Goal: Transaction & Acquisition: Purchase product/service

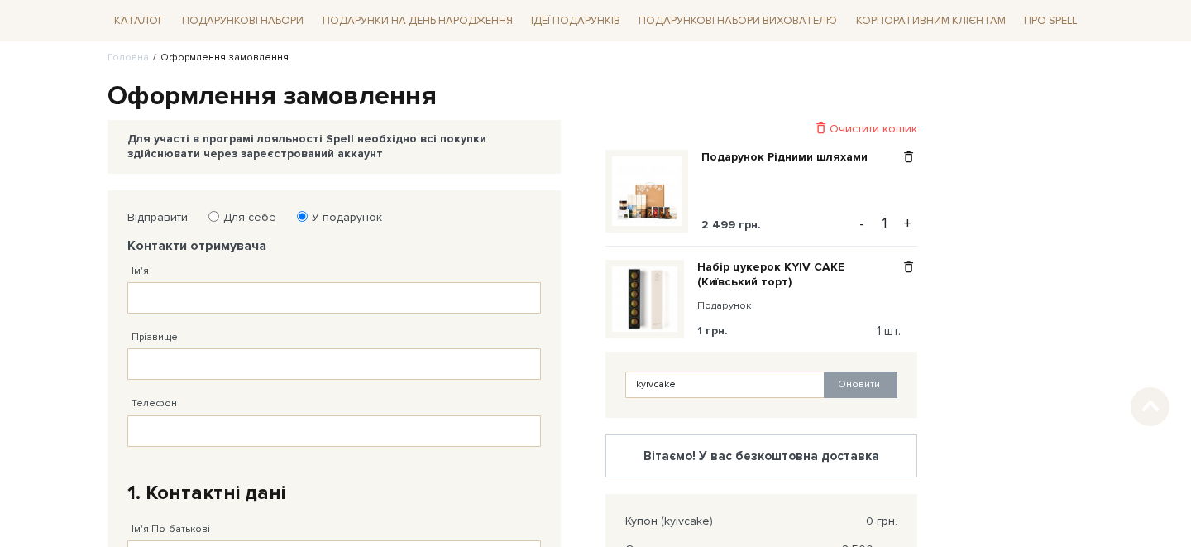
scroll to position [160, 0]
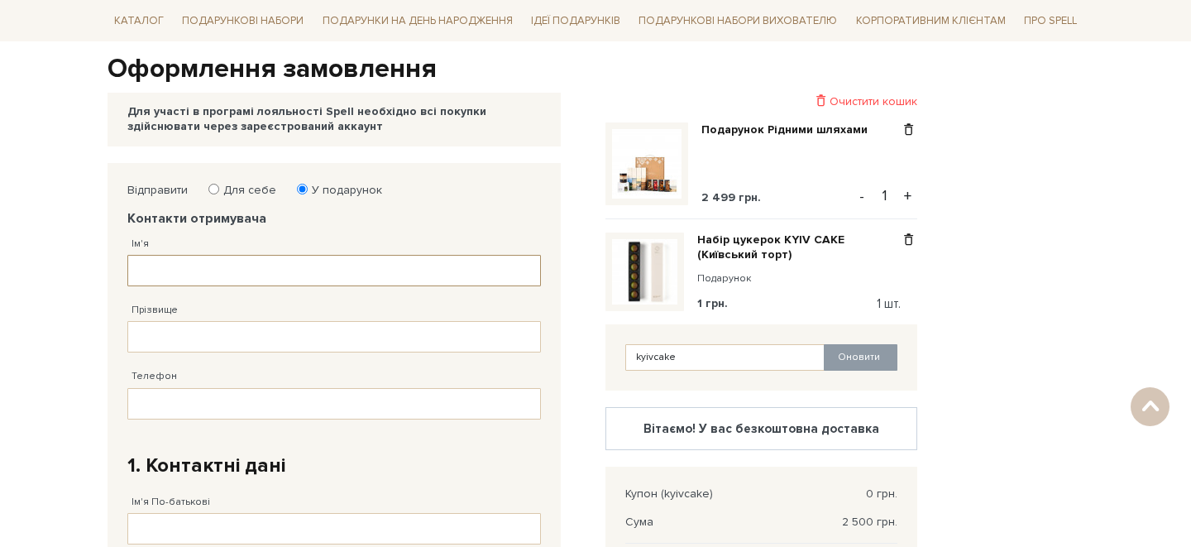
click at [277, 272] on input "Ім'я" at bounding box center [333, 270] width 413 height 31
type input "[PERSON_NAME]"
click at [236, 328] on input "Прізвище" at bounding box center [333, 336] width 413 height 31
type input "[PERSON_NAME]"
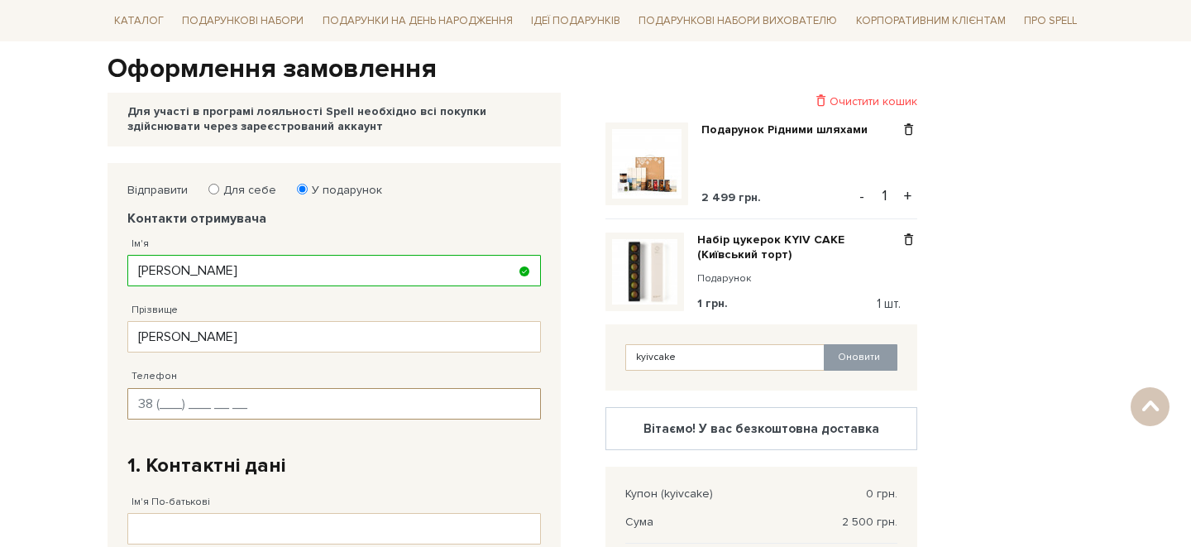
click at [208, 407] on input "Телефон" at bounding box center [333, 403] width 413 height 31
type input "[PHONE_NUMBER]"
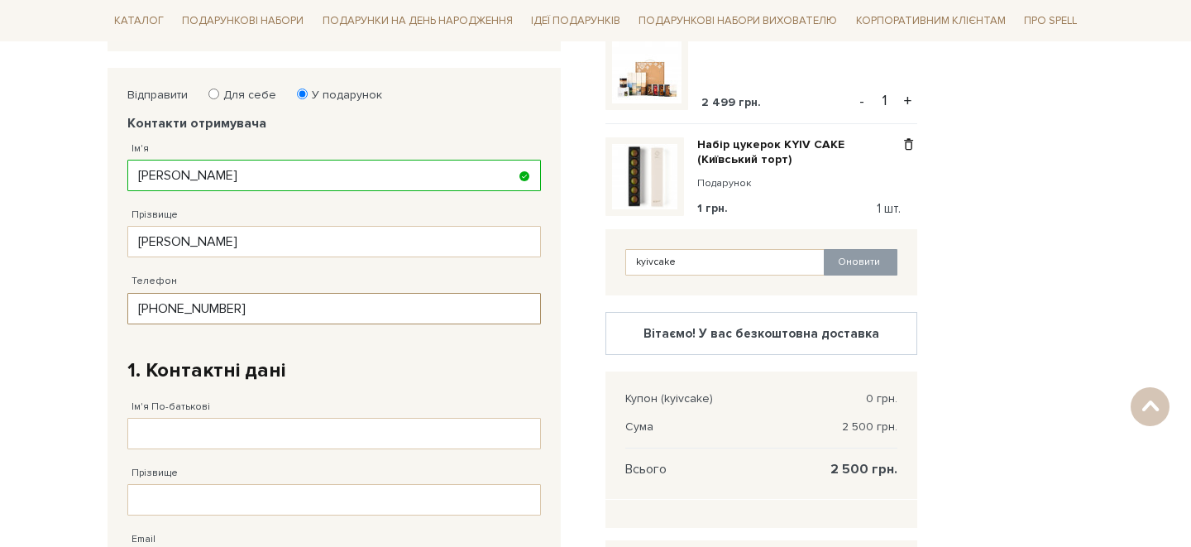
scroll to position [285, 0]
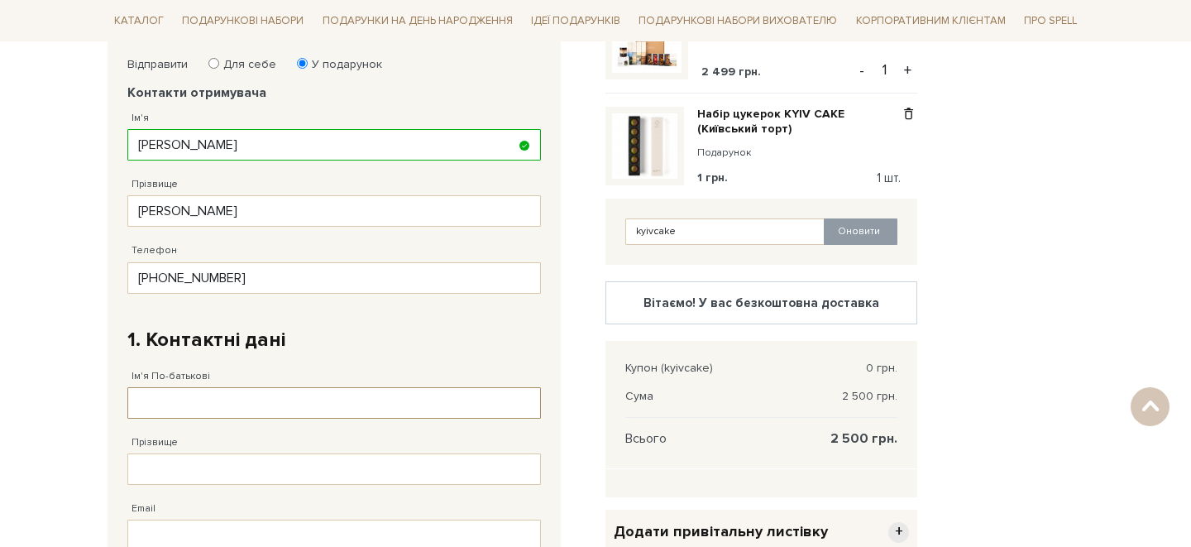
click at [231, 403] on input "Ім'я По-батькові" at bounding box center [333, 402] width 413 height 31
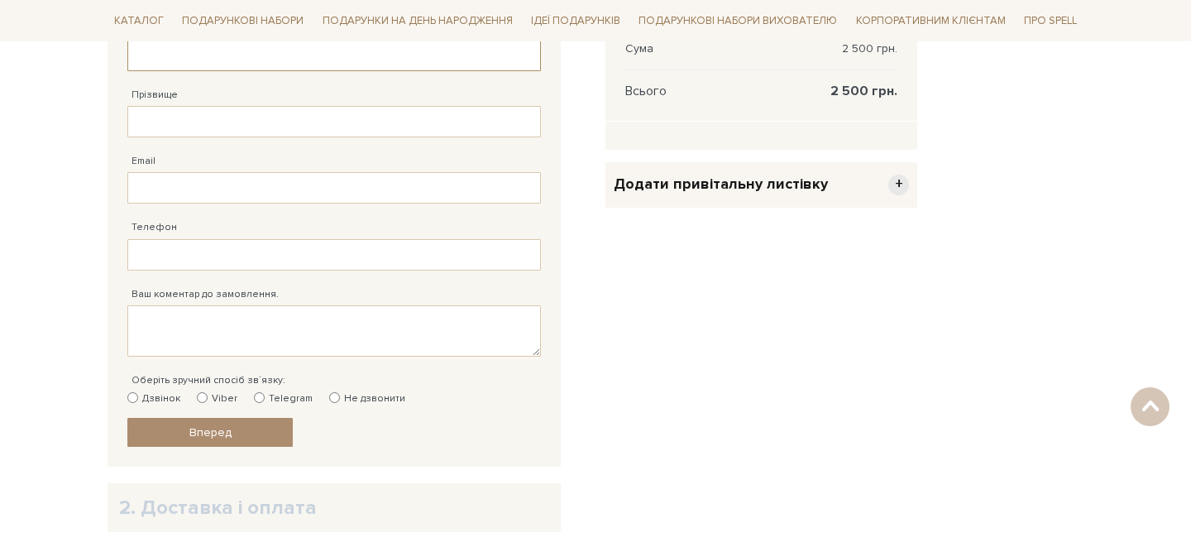
scroll to position [637, 0]
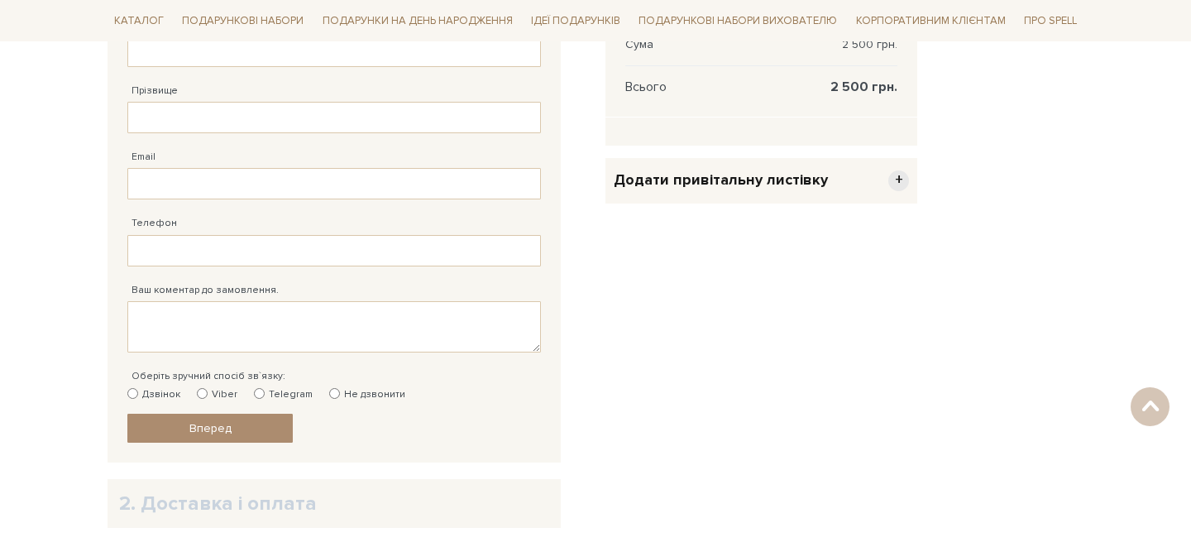
click at [254, 387] on label "Telegram" at bounding box center [283, 394] width 59 height 15
click at [254, 388] on input "Telegram" at bounding box center [259, 393] width 11 height 11
radio input "true"
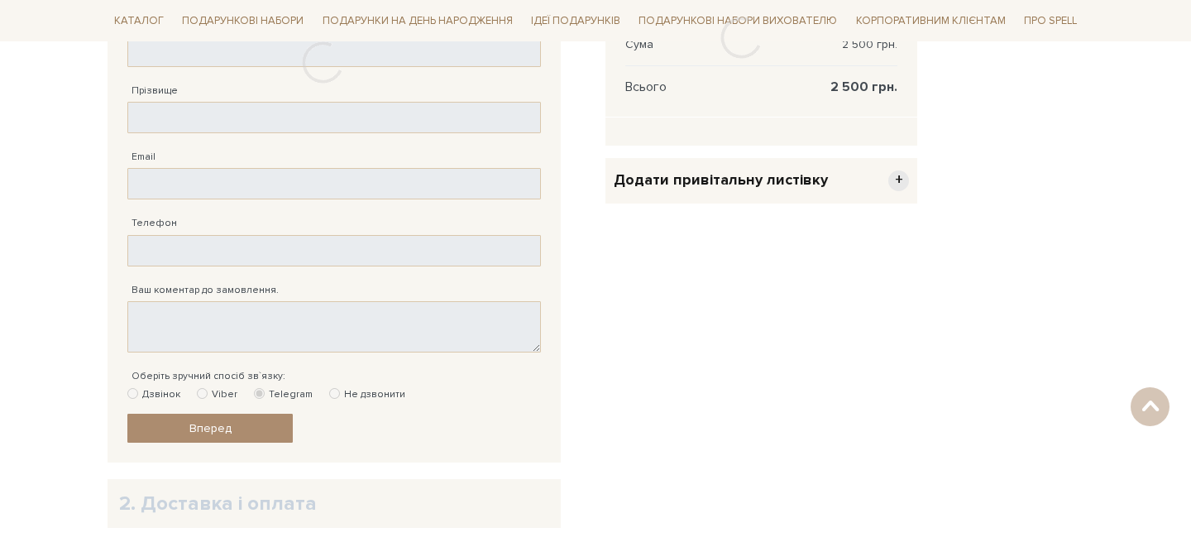
click at [260, 395] on div at bounding box center [322, 63] width 430 height 754
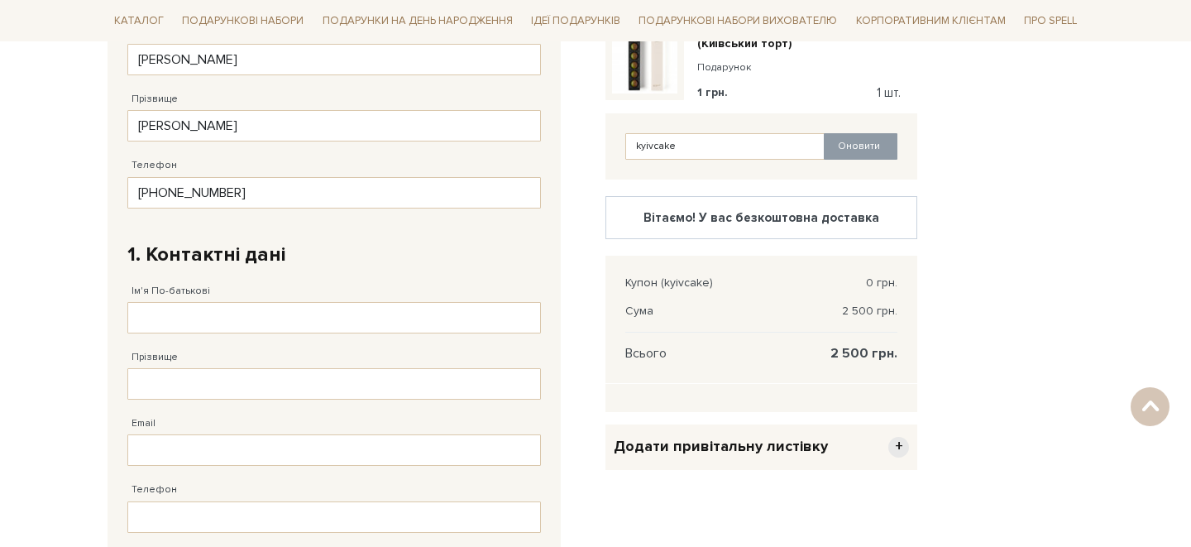
scroll to position [404, 0]
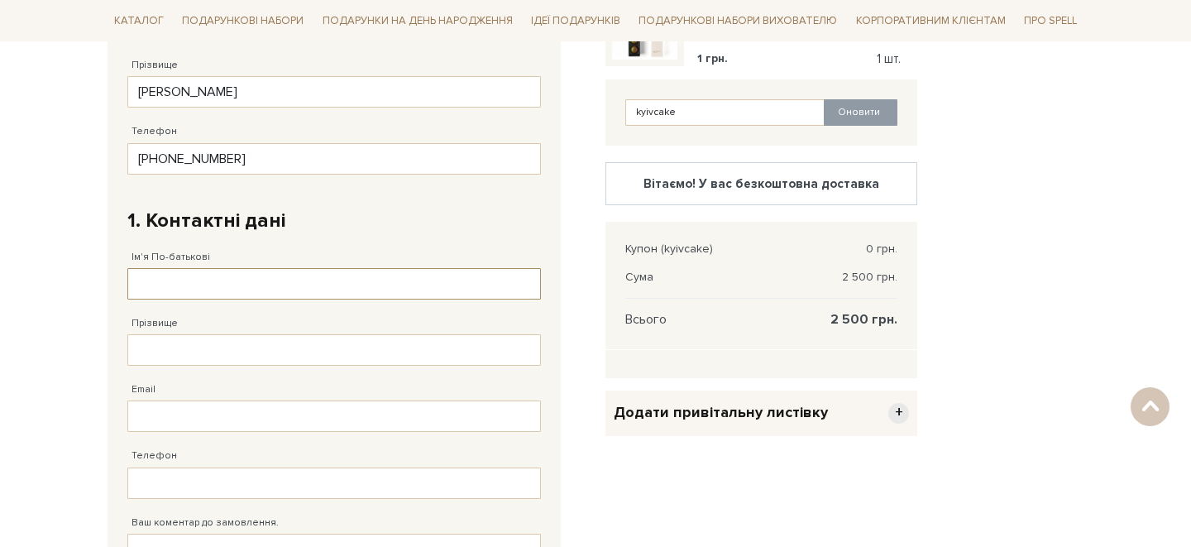
click at [189, 277] on input "Ім'я По-батькові" at bounding box center [333, 283] width 413 height 31
click at [226, 285] on input "[PERSON_NAME]" at bounding box center [333, 283] width 413 height 31
type input "[PERSON_NAME]"
click at [206, 341] on input "Прізвище" at bounding box center [333, 349] width 413 height 31
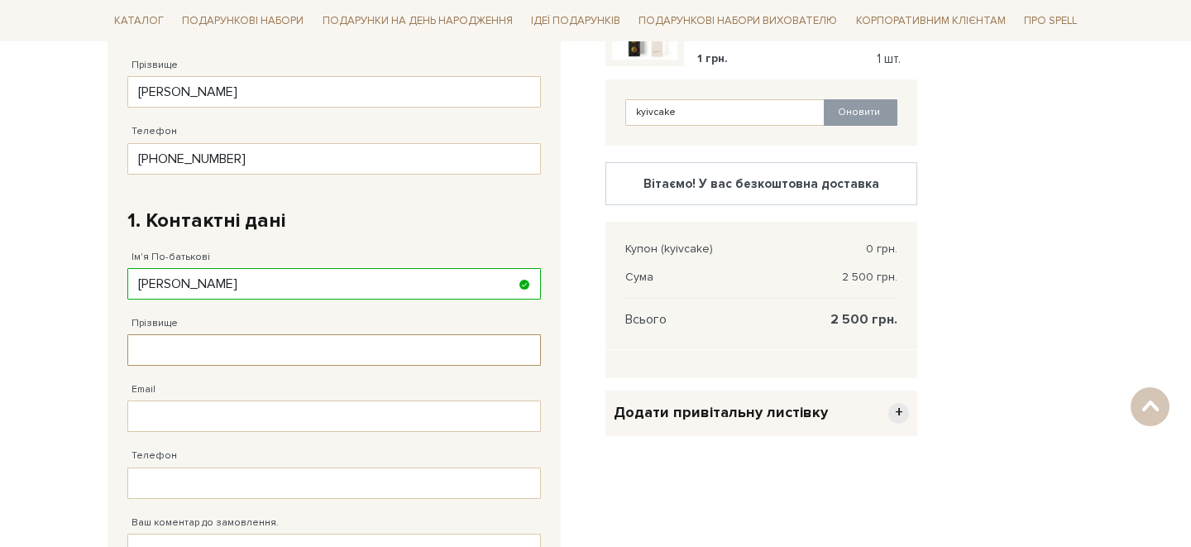
paste input "[PERSON_NAME]"
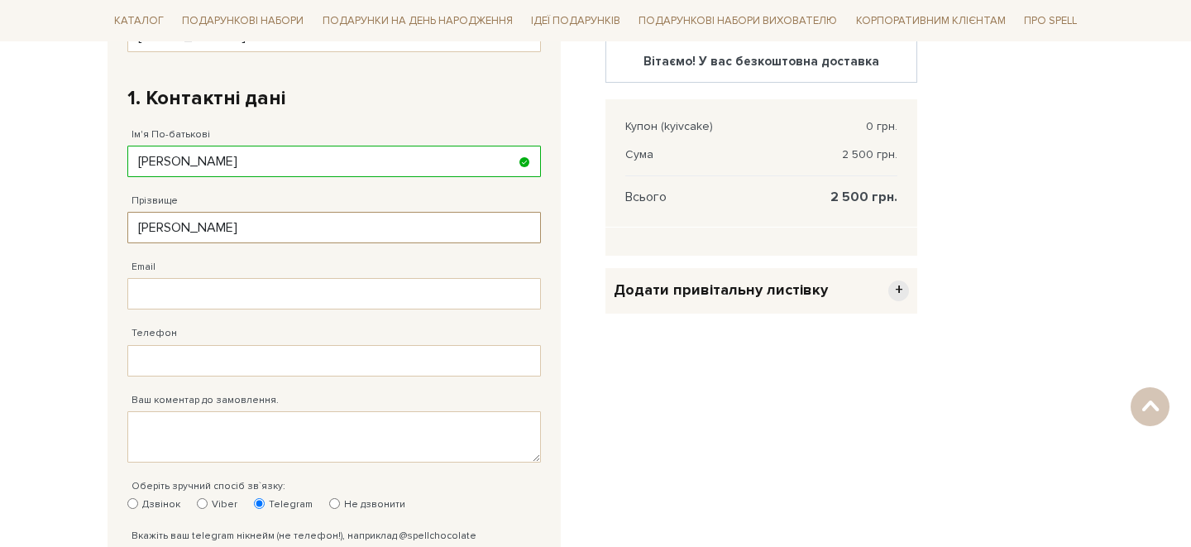
scroll to position [528, 0]
type input "[PERSON_NAME]"
click at [241, 292] on input "Email" at bounding box center [333, 291] width 413 height 31
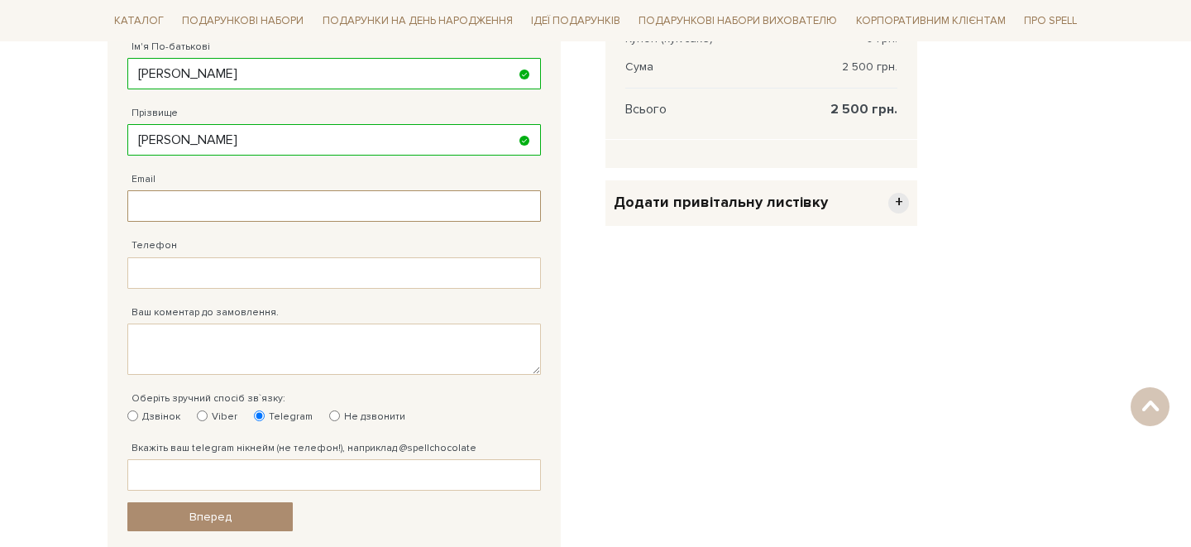
scroll to position [612, 0]
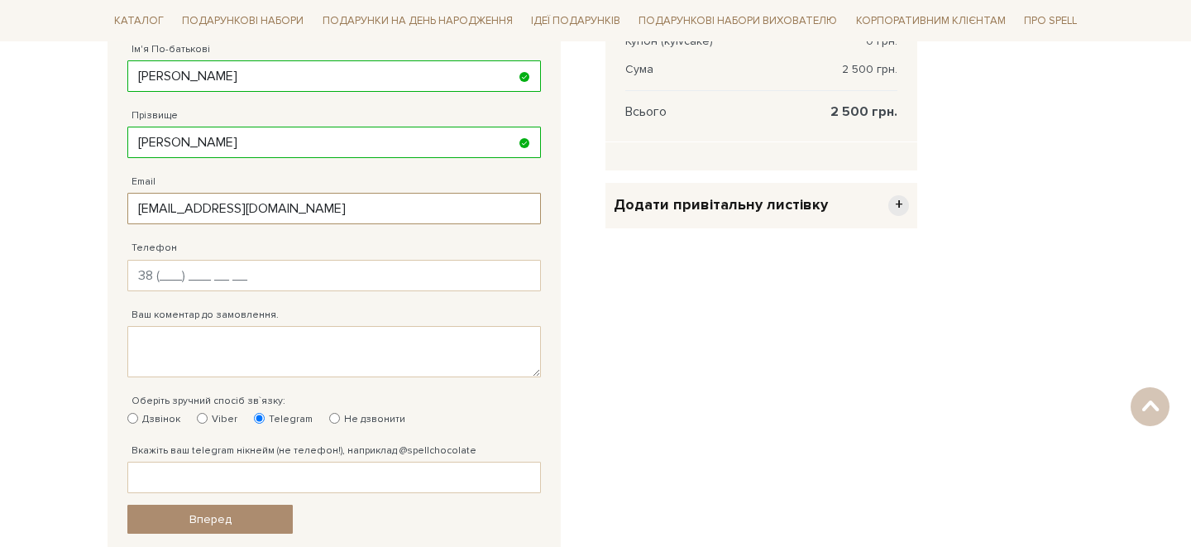
type input "[EMAIL_ADDRESS][DOMAIN_NAME]"
click at [368, 273] on input "Телефон" at bounding box center [333, 275] width 413 height 31
click at [388, 310] on div "Ваш коментар до замовлення." at bounding box center [333, 334] width 413 height 86
click at [335, 276] on input "Телефон" at bounding box center [333, 275] width 413 height 31
type input "[PHONE_NUMBER]"
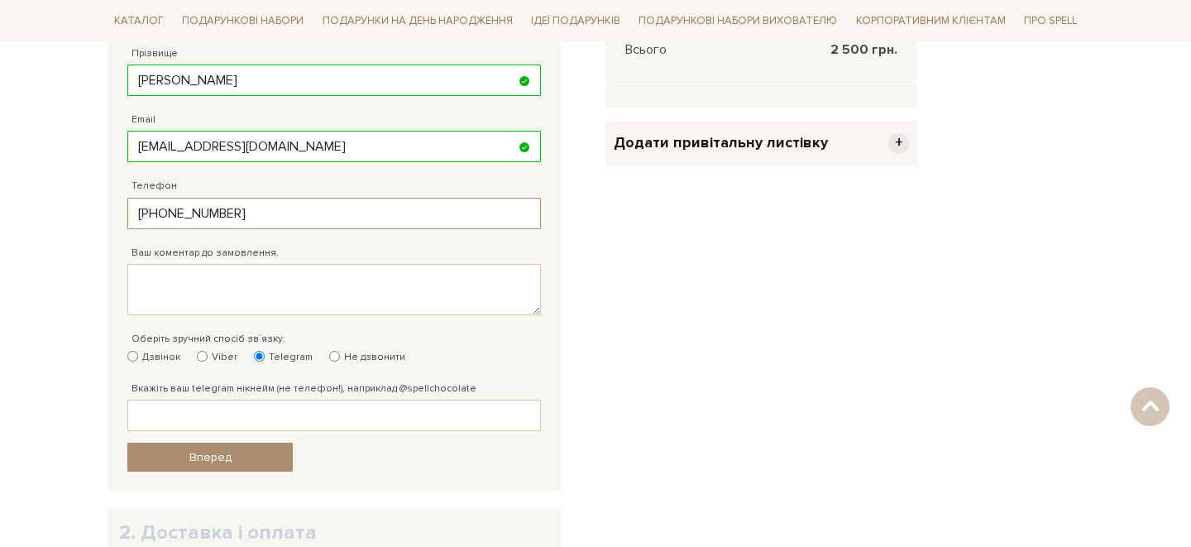
scroll to position [676, 0]
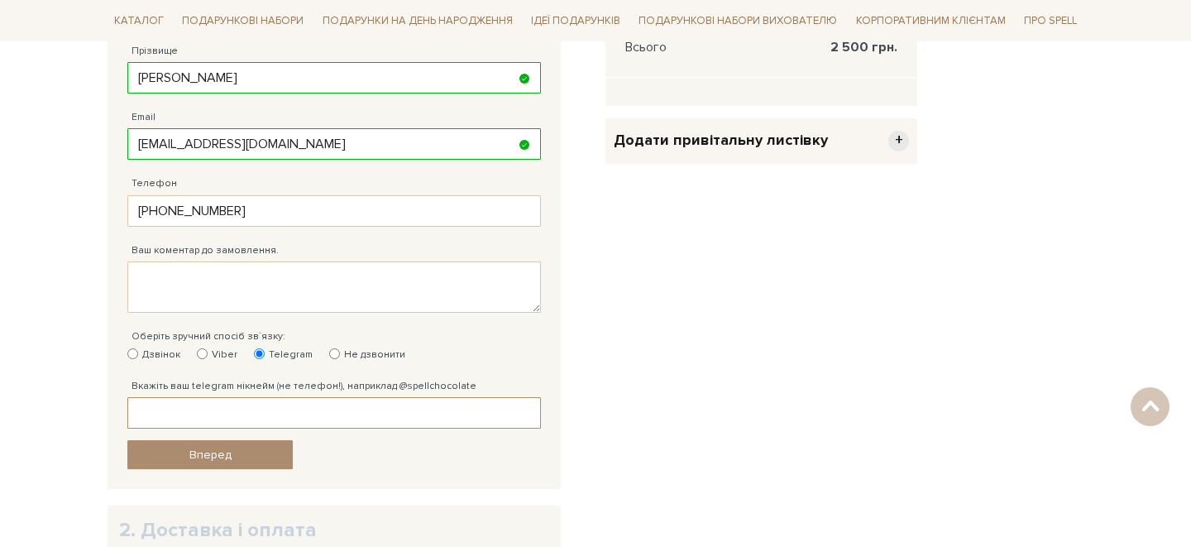
click at [346, 418] on input "Вкажіть ваш telegram нікнейм (не телефон!), наприклад @spellchocolate" at bounding box center [333, 412] width 413 height 31
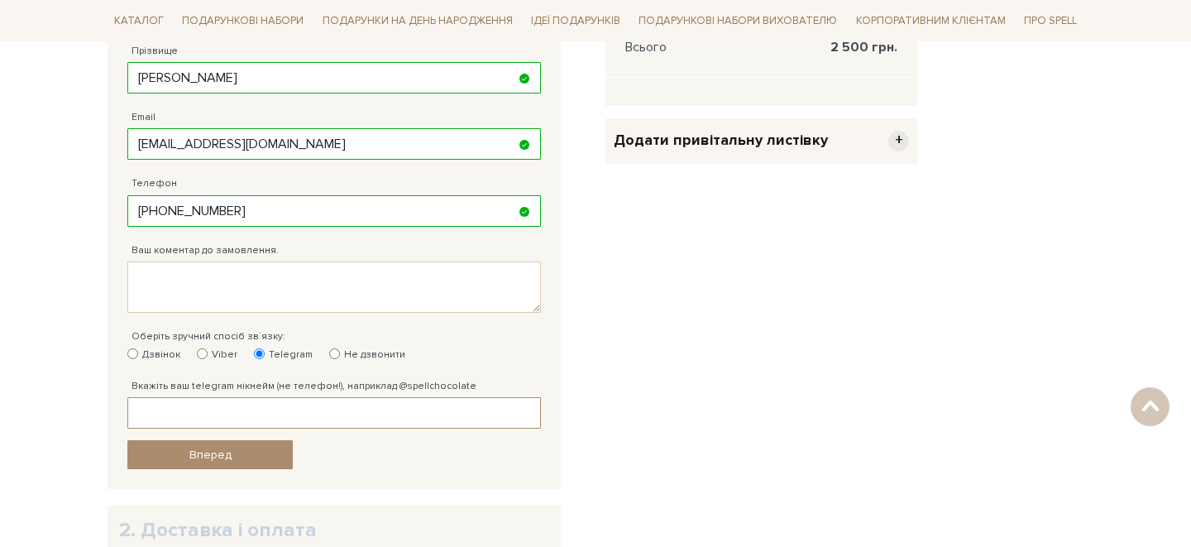
paste input "@yomahadimaso"
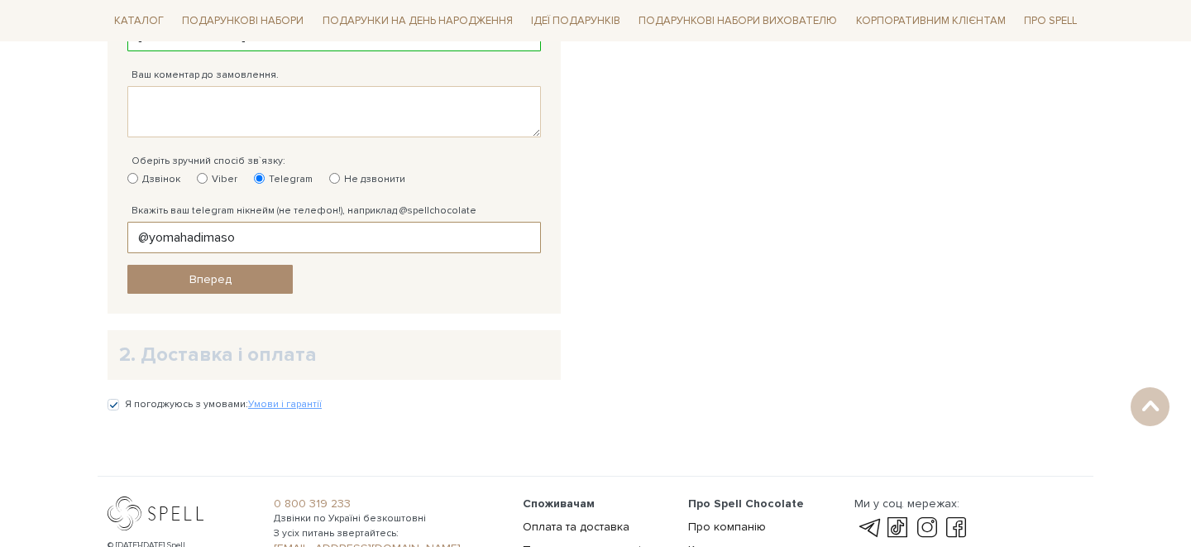
scroll to position [804, 0]
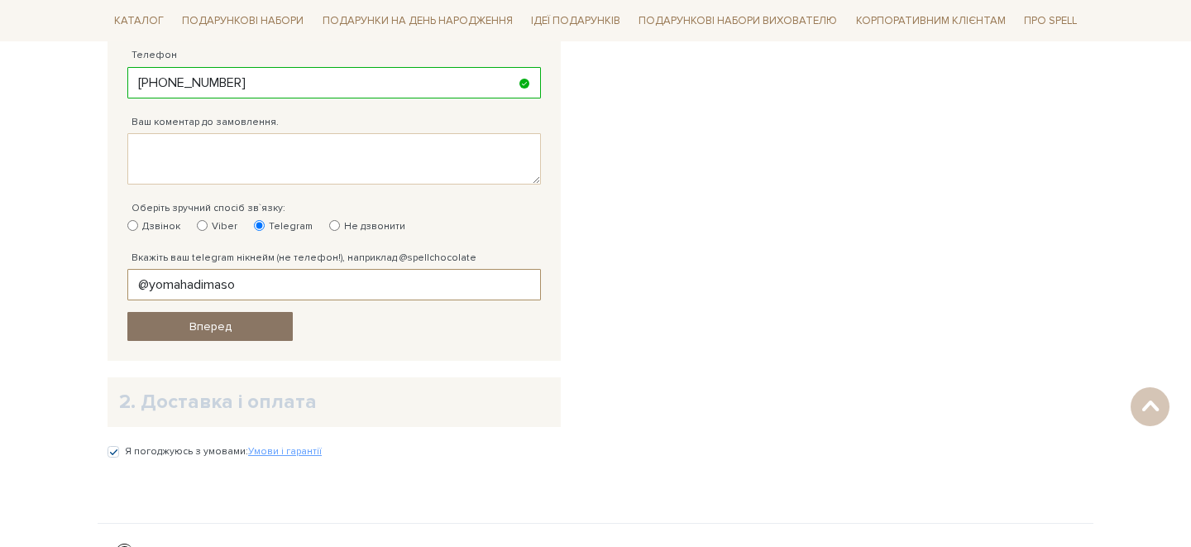
type input "@yomahadimaso"
click at [231, 333] on link "Вперед" at bounding box center [209, 326] width 165 height 29
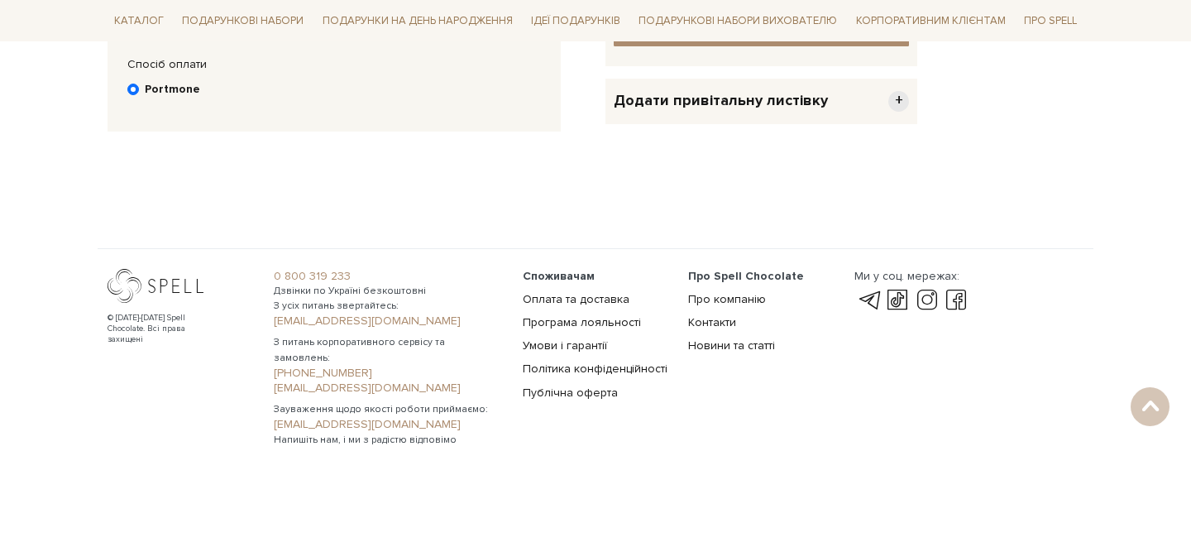
scroll to position [322, 0]
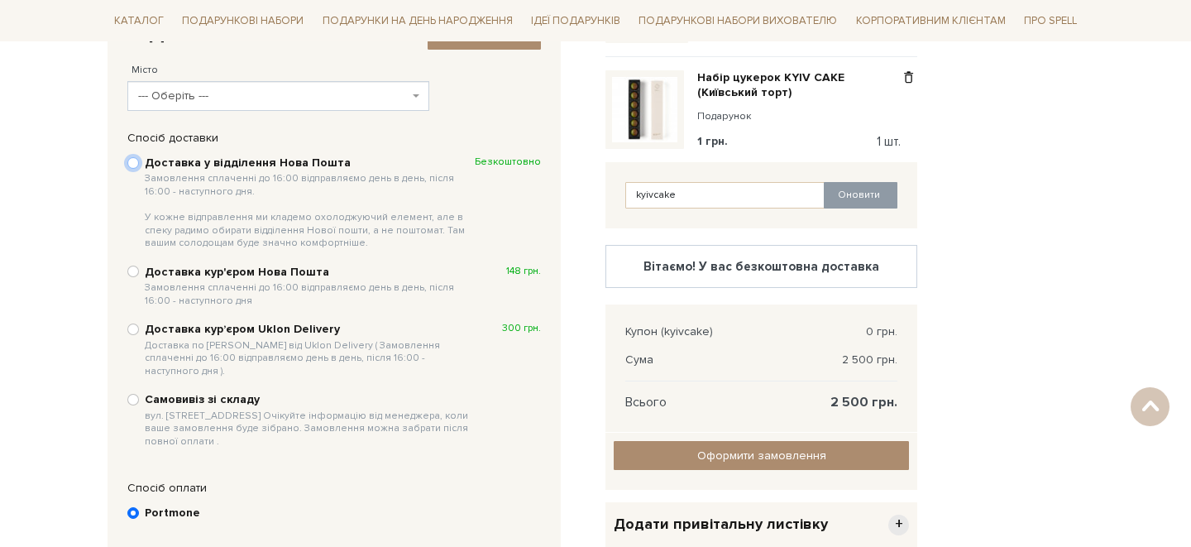
click at [135, 163] on input "Доставка у відділення Нова Пошта Замовлення сплаченні до 16:00 відправляємо ден…" at bounding box center [133, 163] width 12 height 12
radio input "true"
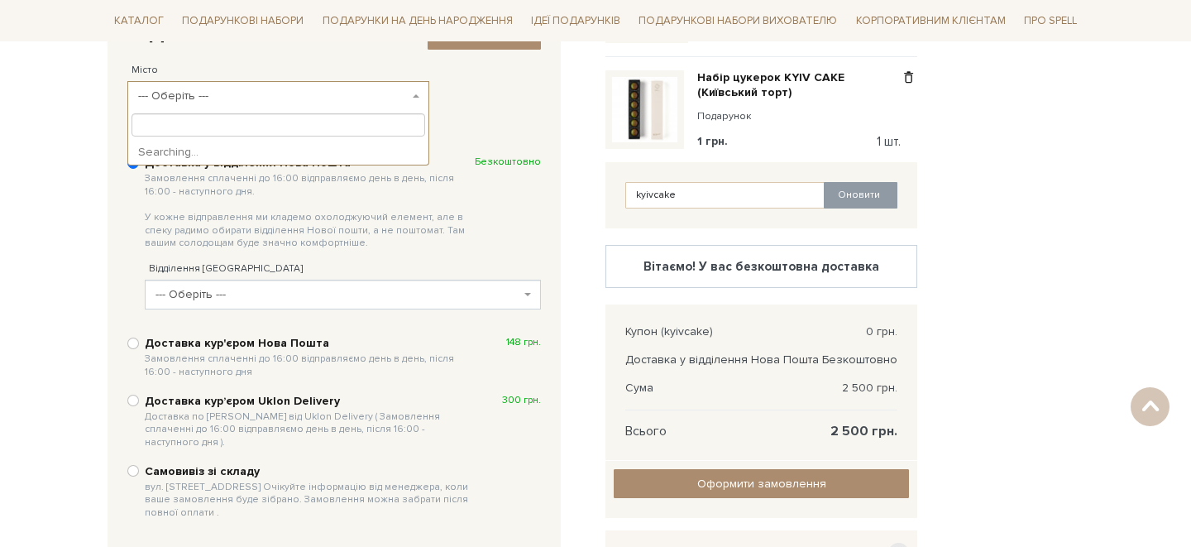
click at [237, 97] on span "--- Оберіть ---" at bounding box center [273, 96] width 270 height 17
type input "d"
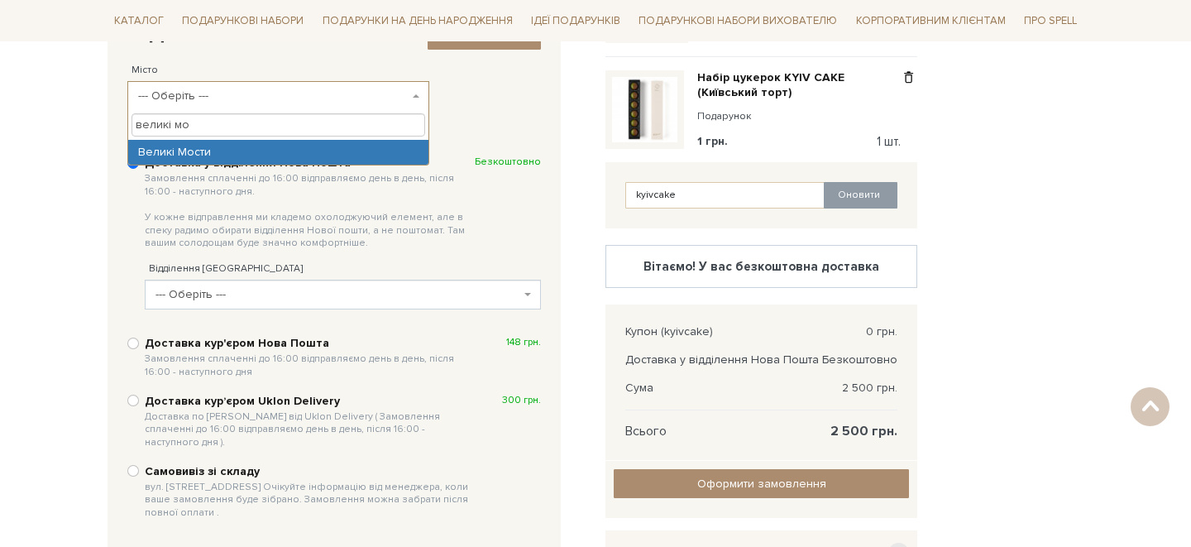
type input "великі мо"
select select "Великі Мости"
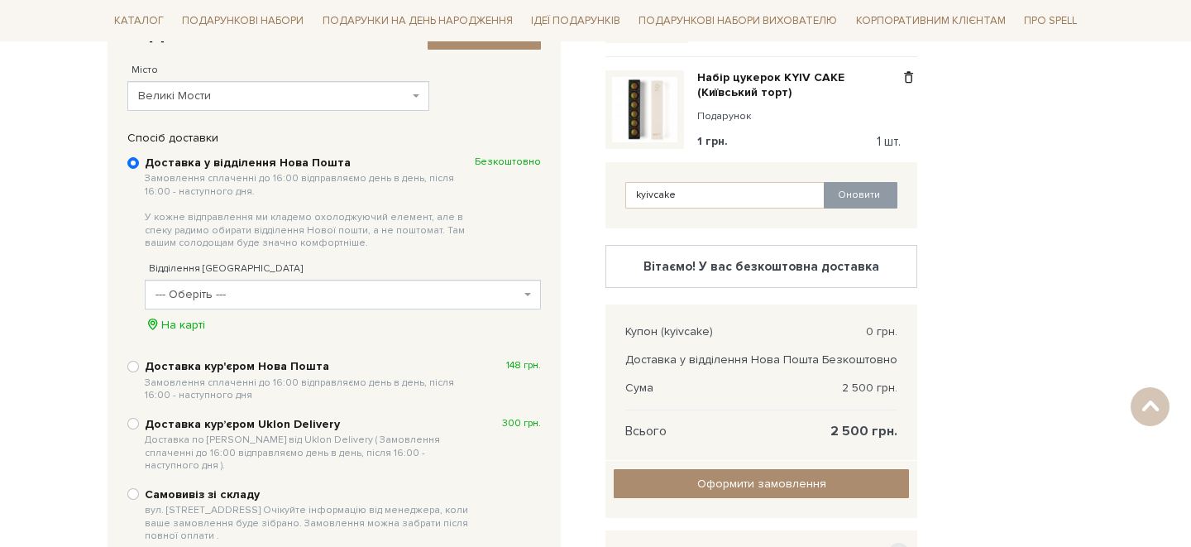
click at [219, 287] on span "--- Оберіть ---" at bounding box center [337, 294] width 365 height 17
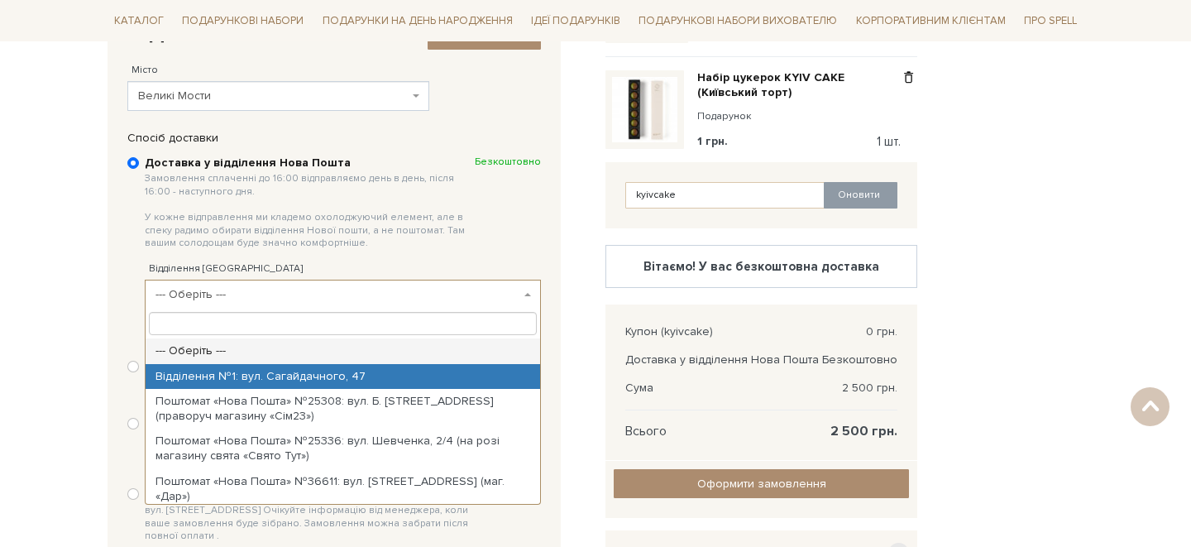
select select "Відділення №1: вул. Сагайдачного, 47"
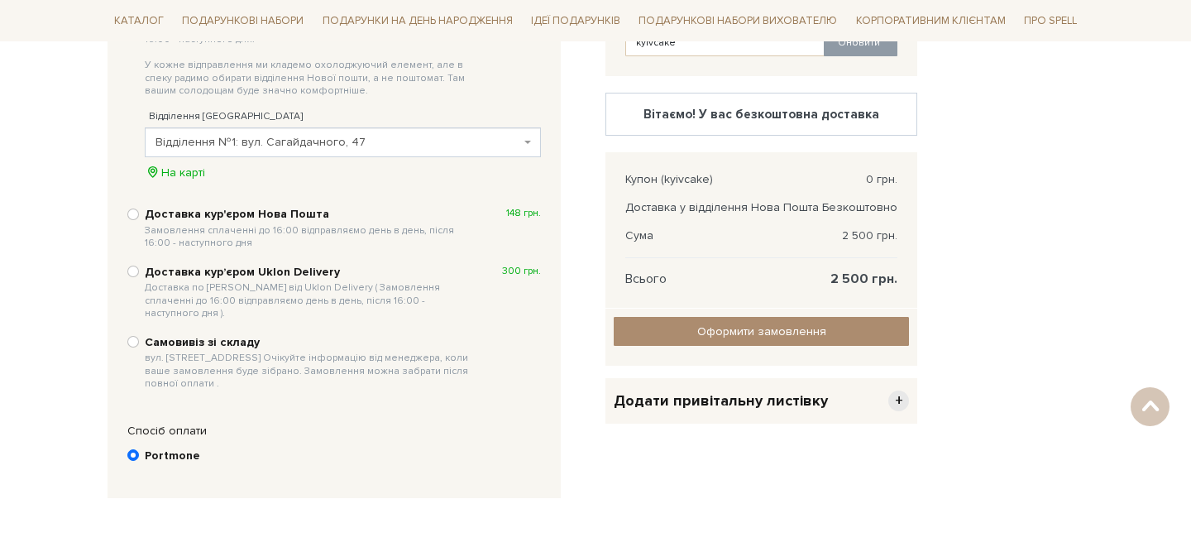
scroll to position [642, 0]
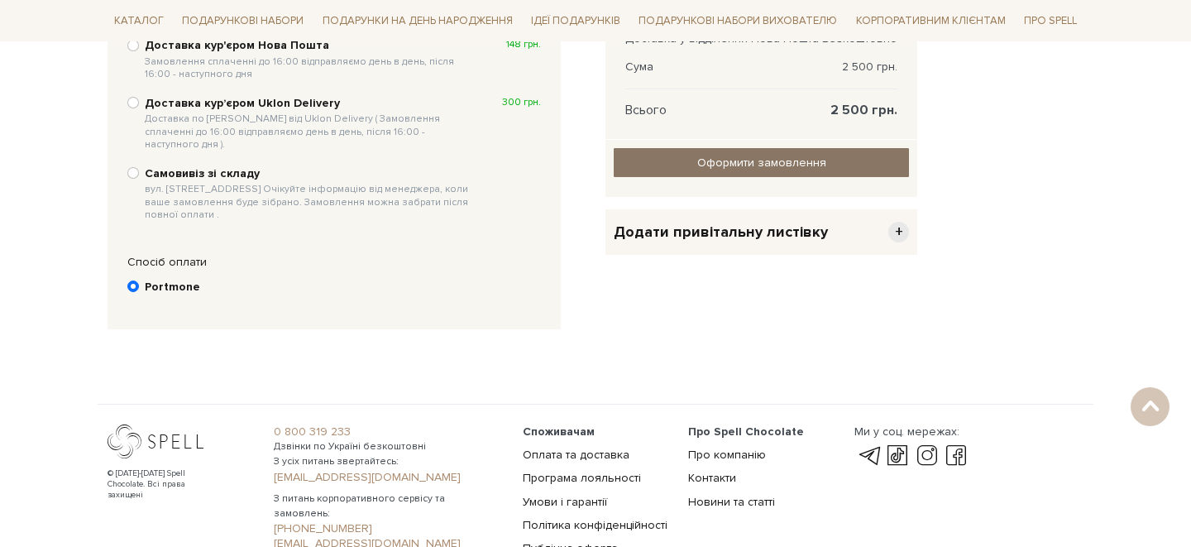
click at [693, 163] on input "Оформити замовлення" at bounding box center [761, 162] width 295 height 29
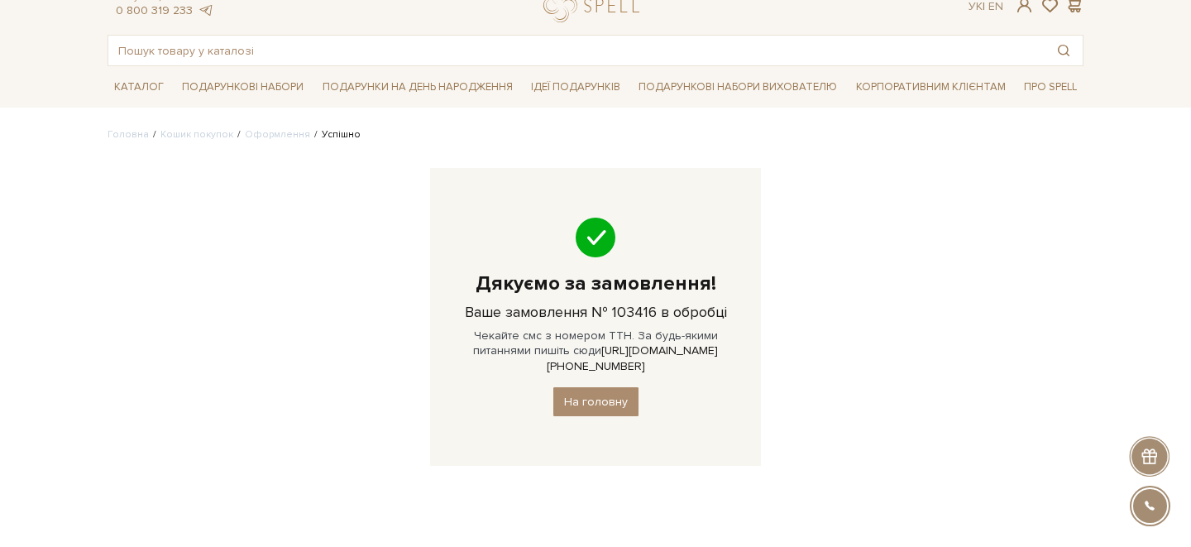
scroll to position [60, 0]
